Goal: Task Accomplishment & Management: Use online tool/utility

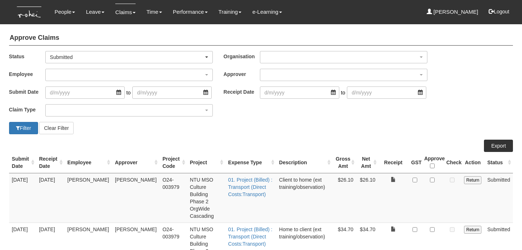
select select "50"
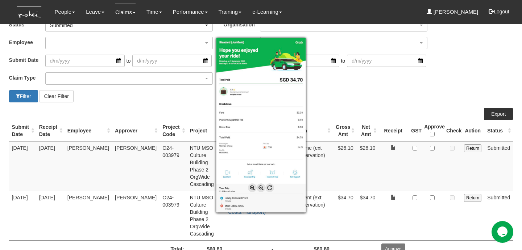
click at [432, 182] on div at bounding box center [261, 125] width 522 height 250
click at [432, 196] on input "checkbox" at bounding box center [432, 198] width 5 height 5
checkbox input "true"
click at [401, 158] on div at bounding box center [261, 125] width 522 height 250
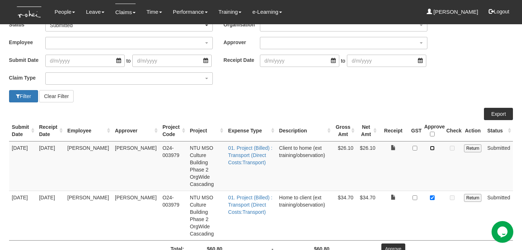
click at [434, 147] on input "checkbox" at bounding box center [432, 148] width 5 height 5
checkbox input "true"
click at [385, 244] on input "Approve" at bounding box center [393, 249] width 24 height 11
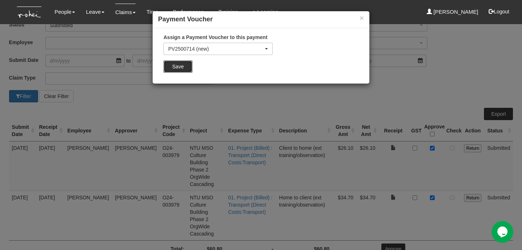
click at [186, 67] on input "Save" at bounding box center [177, 67] width 29 height 12
